Goal: Check status

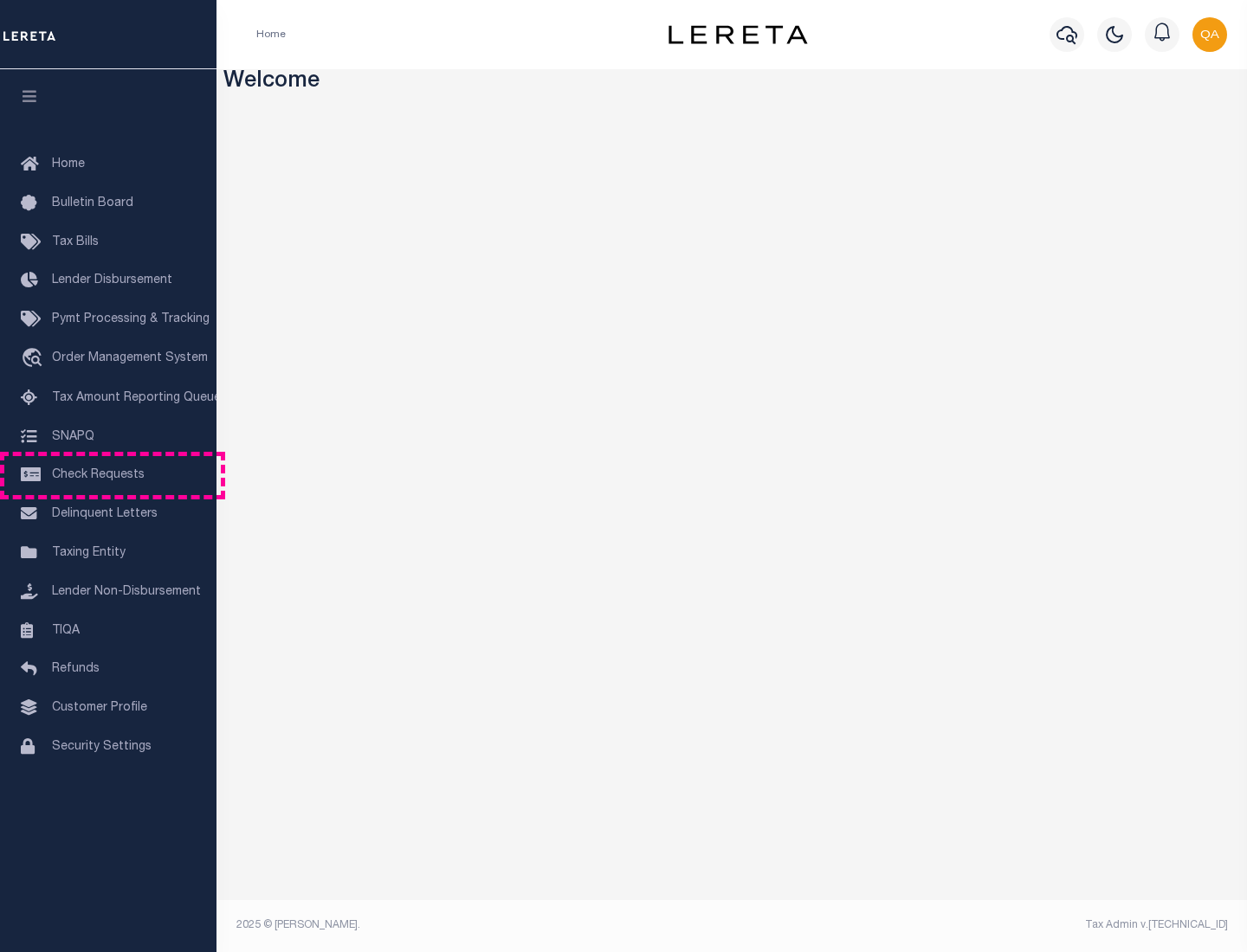
click at [109, 475] on span "Check Requests" at bounding box center [98, 475] width 93 height 12
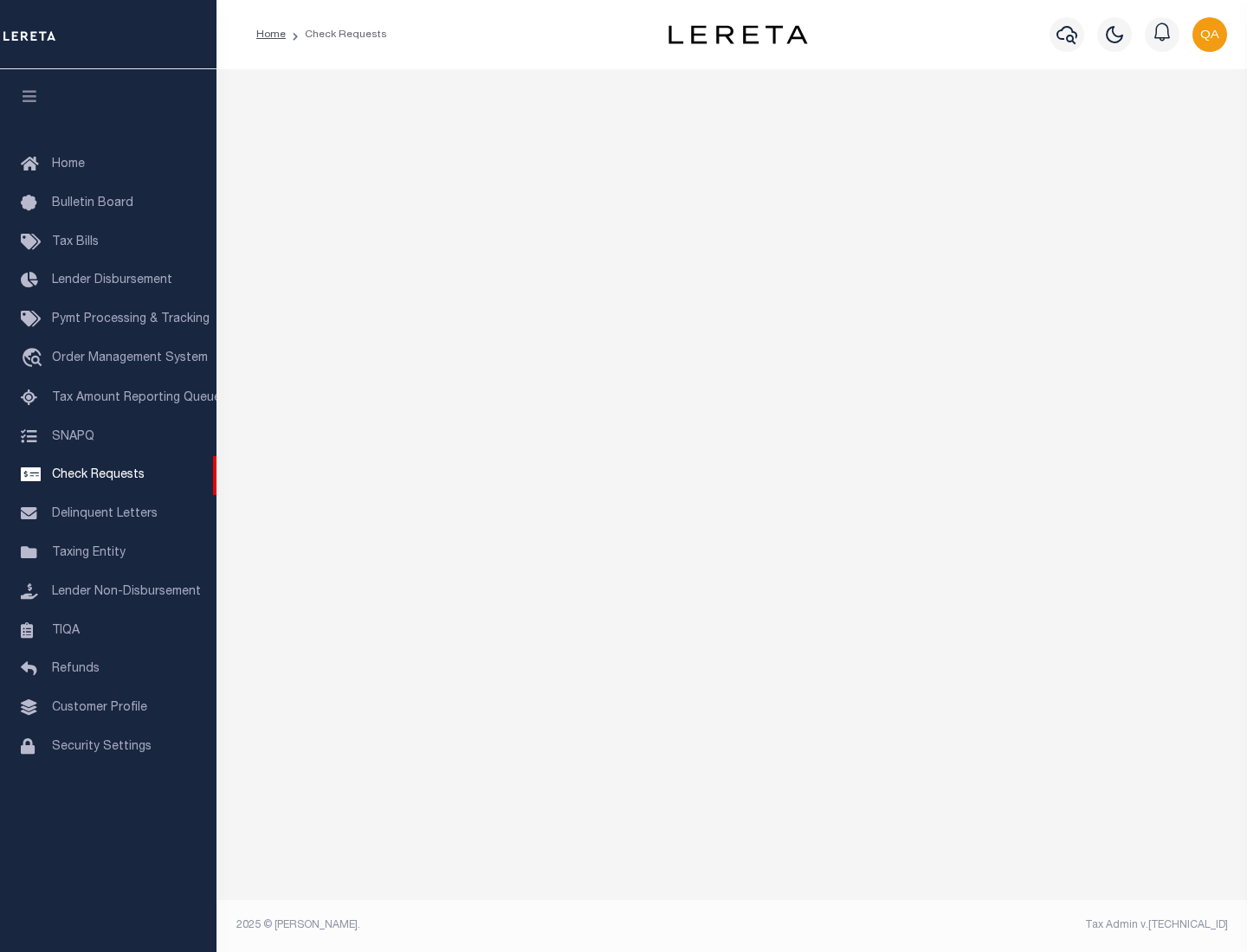
select select "50"
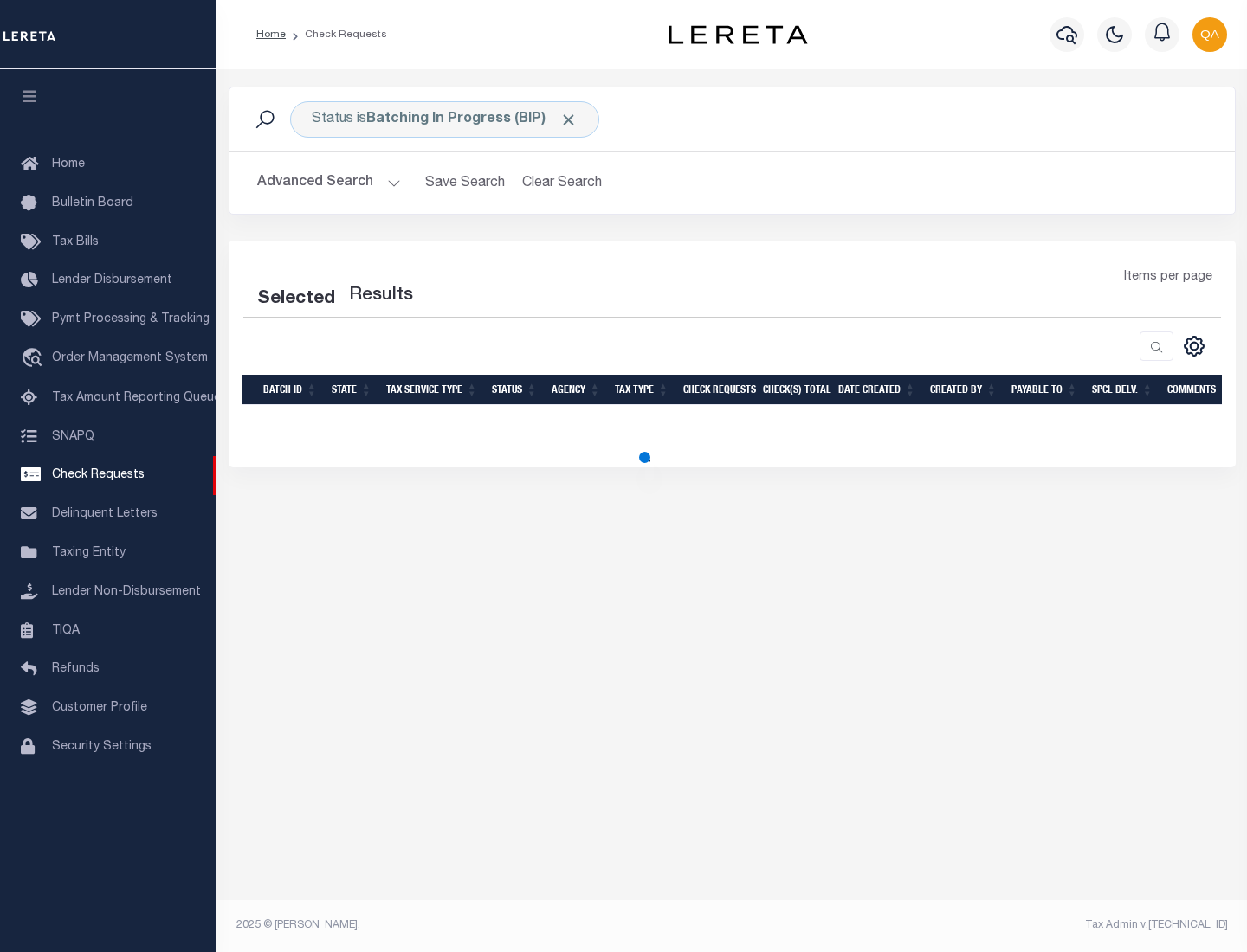
select select "50"
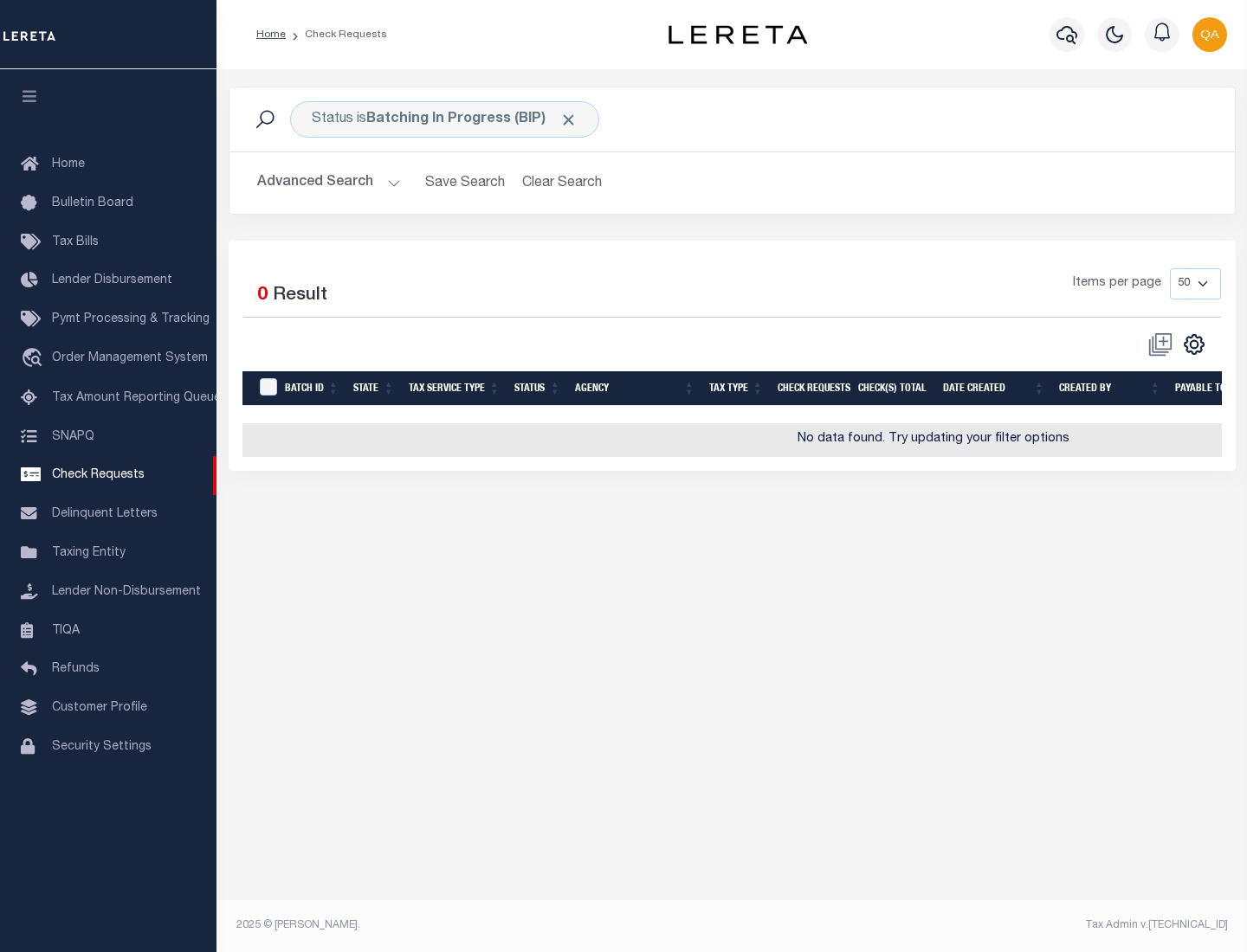
click at [569, 120] on span "Click to Remove" at bounding box center [568, 120] width 18 height 18
